Goal: Transaction & Acquisition: Download file/media

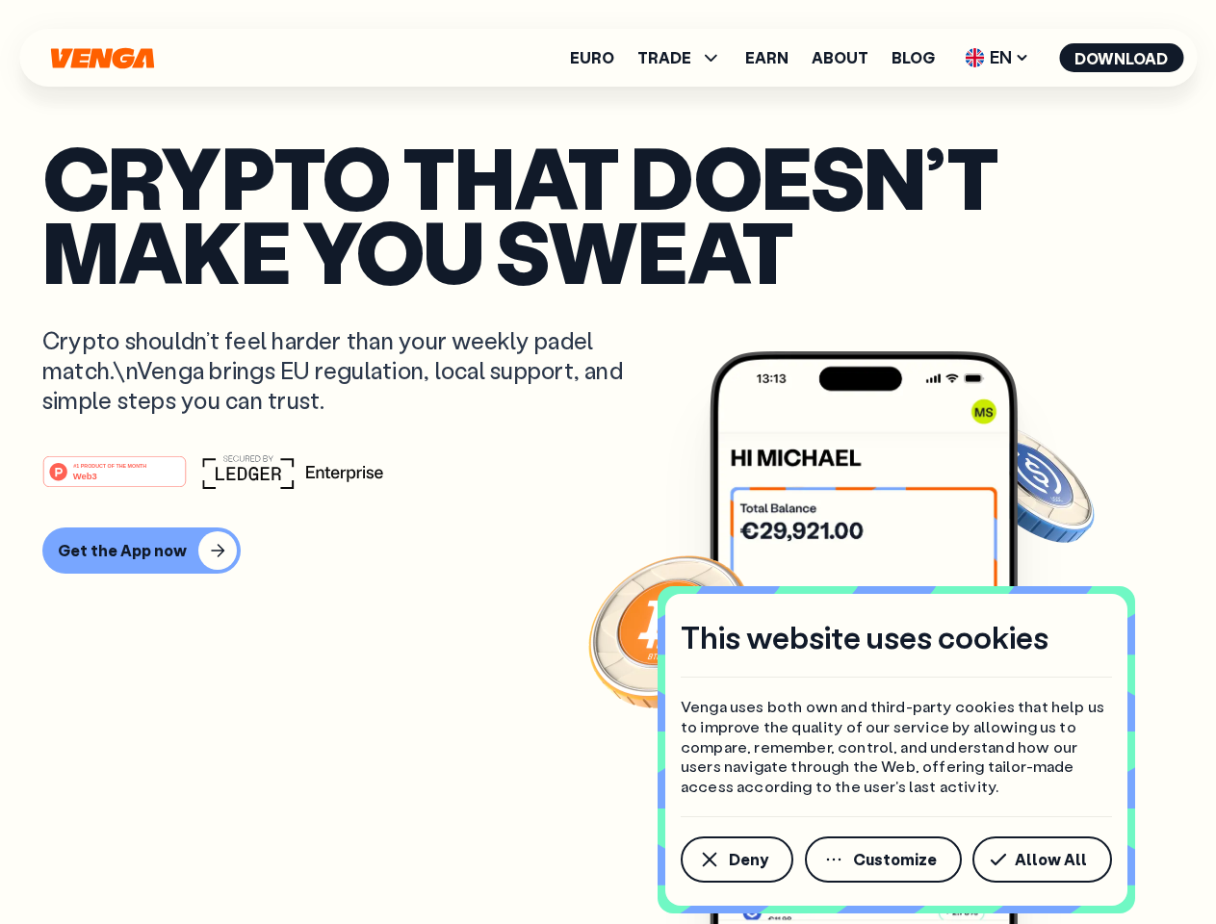
click at [608, 462] on div "#1 PRODUCT OF THE MONTH Web3" at bounding box center [607, 471] width 1131 height 35
click at [736, 860] on span "Deny" at bounding box center [748, 859] width 39 height 15
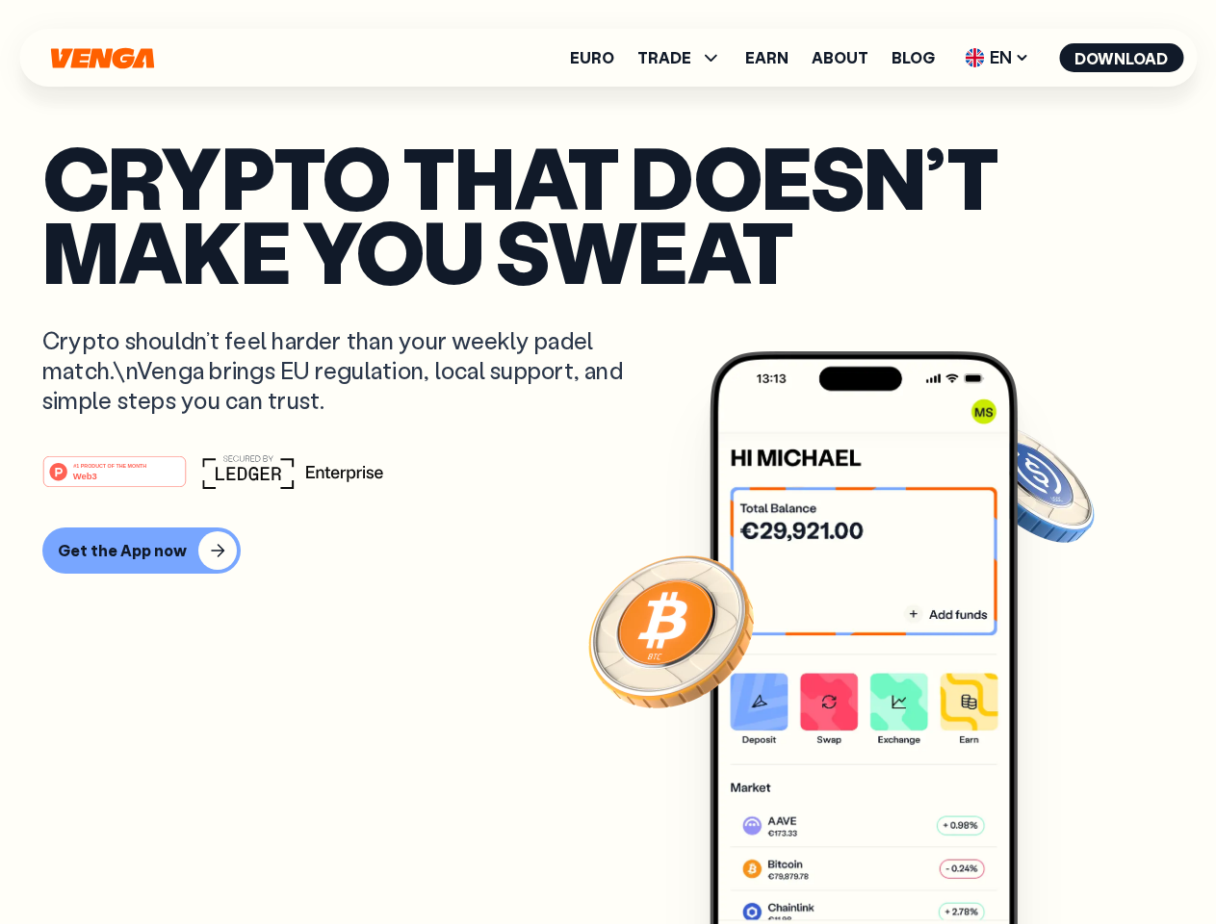
click at [885, 860] on img at bounding box center [864, 673] width 308 height 645
click at [1046, 860] on article "Crypto that doesn’t make you sweat Crypto shouldn’t feel harder than your weekl…" at bounding box center [607, 501] width 1131 height 722
click at [686, 58] on span "TRADE" at bounding box center [664, 57] width 54 height 15
click at [998, 58] on span "EN" at bounding box center [997, 57] width 78 height 31
click at [1122, 58] on button "Download" at bounding box center [1121, 57] width 124 height 29
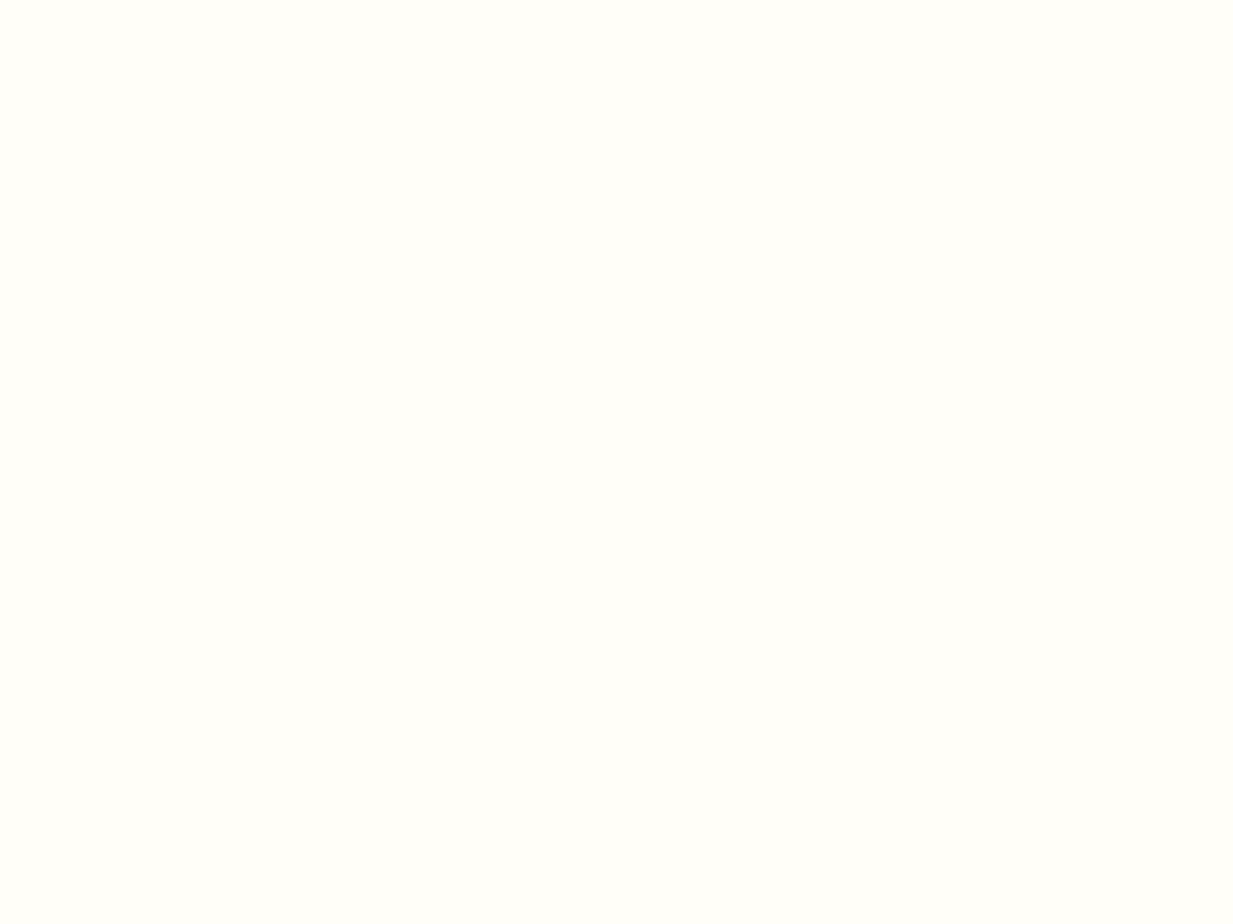
click at [139, 0] on html "This website uses cookies Venga uses both own and third-party cookies that help…" at bounding box center [616, 0] width 1233 height 0
click at [117, 0] on html "This website uses cookies Venga uses both own and third-party cookies that help…" at bounding box center [616, 0] width 1233 height 0
